Goal: Task Accomplishment & Management: Manage account settings

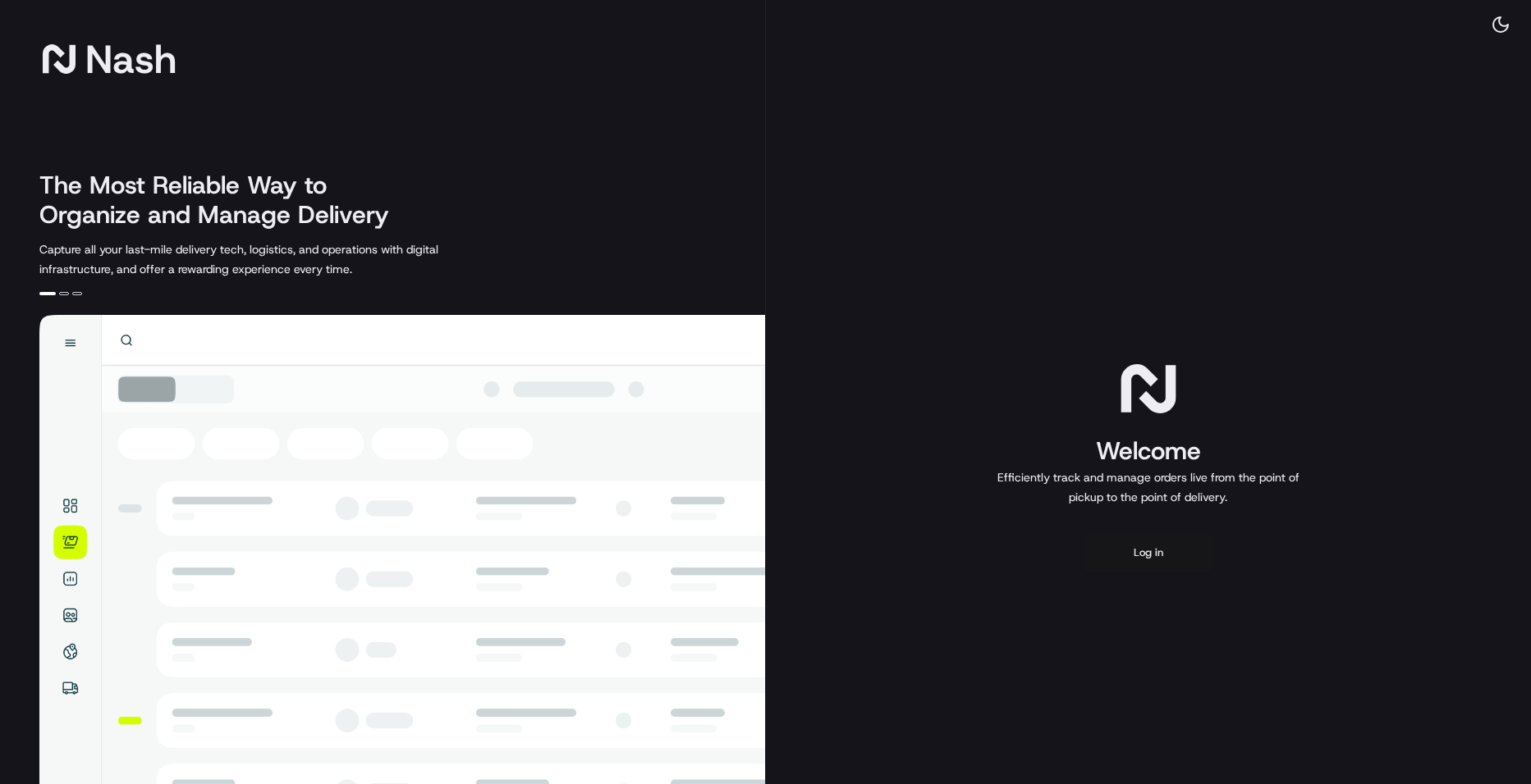
click at [1185, 559] on button "Log in" at bounding box center [1148, 553] width 131 height 40
